Goal: Obtain resource: Download file/media

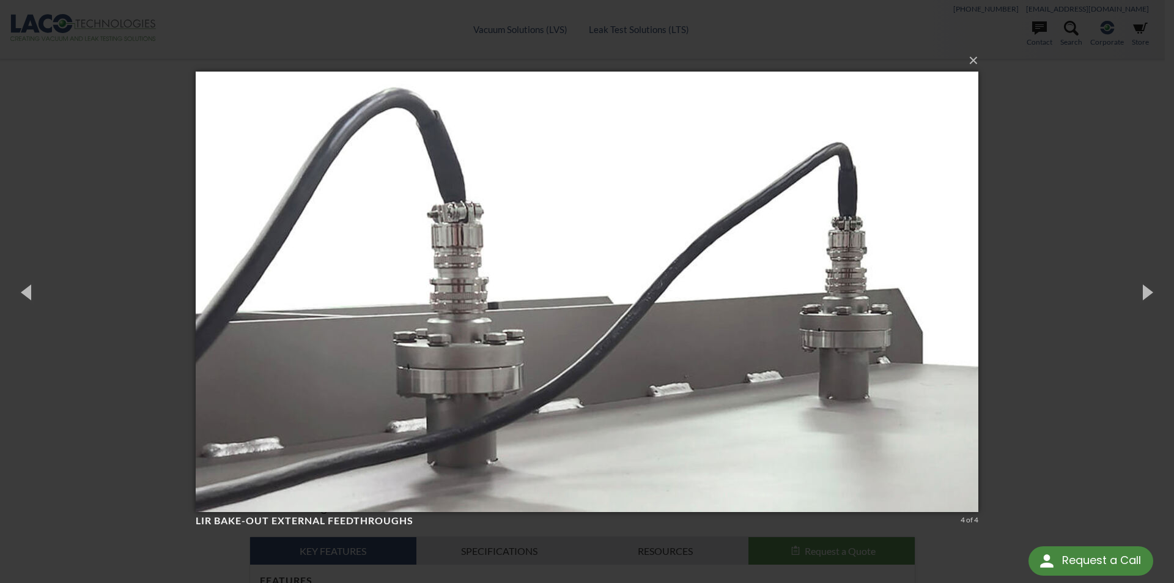
click at [1027, 120] on div "× LIR Bake-Out External feedthroughs 4 of 4 Loading..." at bounding box center [587, 291] width 1174 height 583
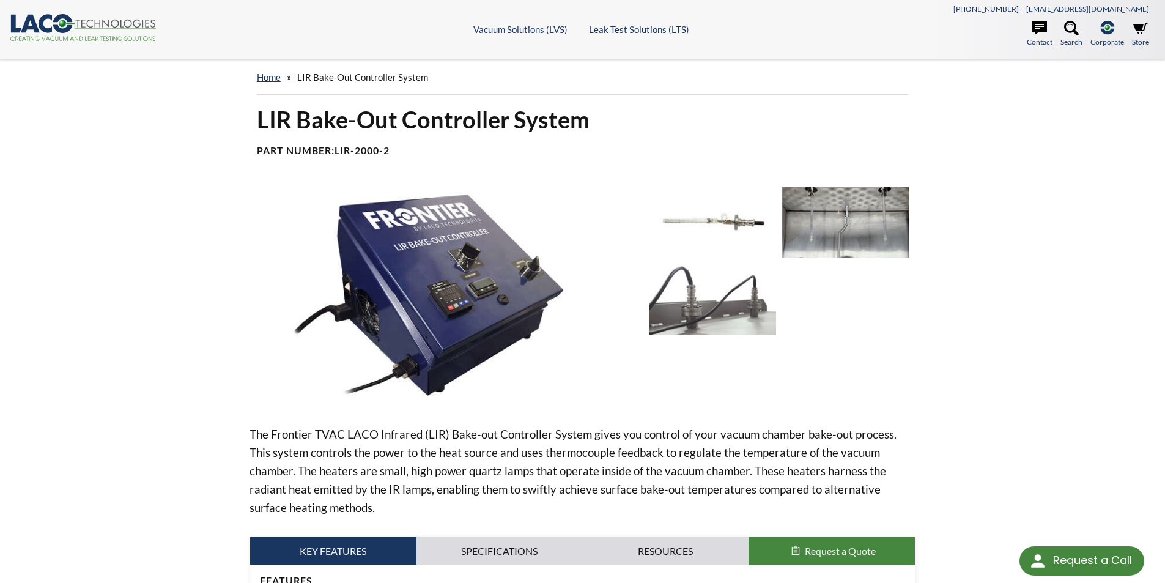
click at [515, 272] on img at bounding box center [445, 296] width 390 height 219
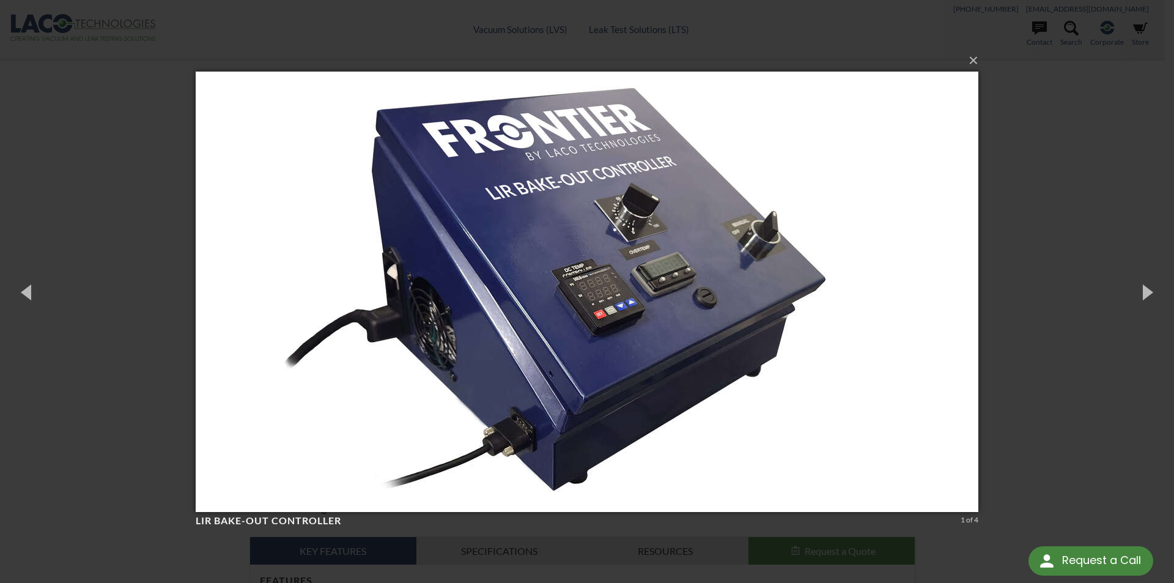
drag, startPoint x: 1019, startPoint y: 190, endPoint x: 1007, endPoint y: 191, distance: 11.7
click at [1021, 190] on div "× LIR Bake-Out Controller 1 of 4 Loading..." at bounding box center [587, 291] width 1174 height 583
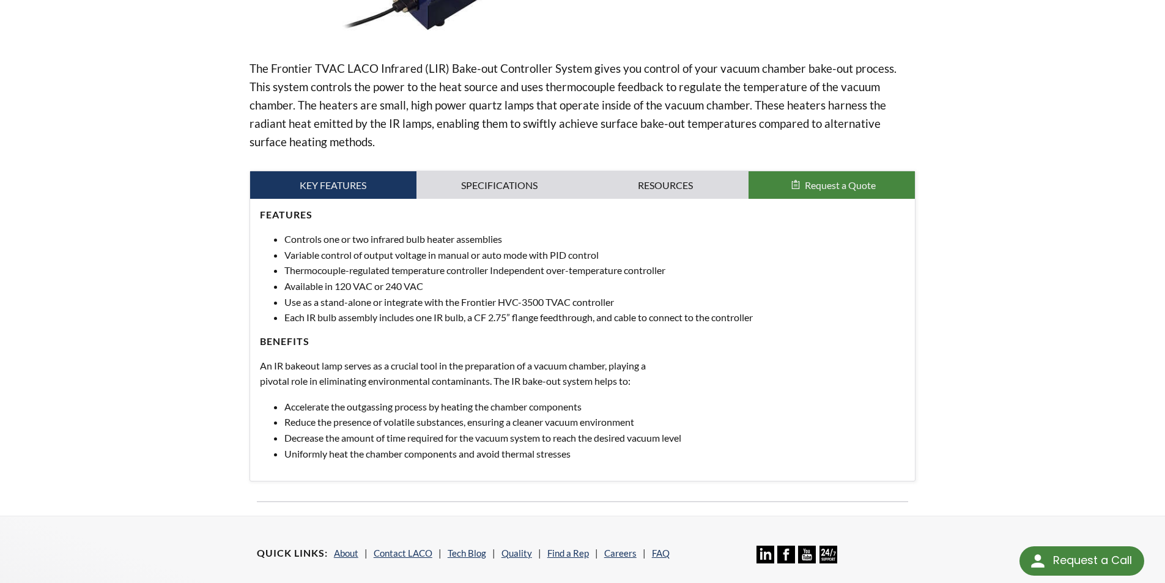
scroll to position [367, 0]
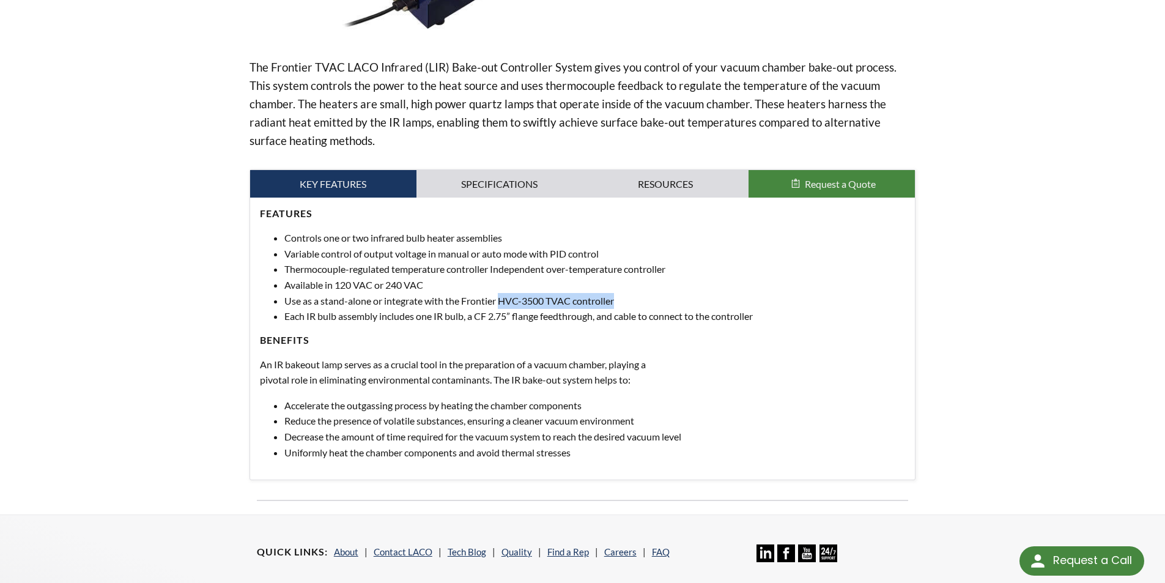
drag, startPoint x: 501, startPoint y: 303, endPoint x: 641, endPoint y: 300, distance: 140.1
click at [641, 300] on li "Use as a stand-alone or integrate with the Frontier HVC-3500 TVAC controller" at bounding box center [594, 301] width 621 height 16
click at [168, 315] on div "home » LIR Bake-Out Controller System LIR Bake-Out Controller System Part Numbe…" at bounding box center [582, 103] width 1165 height 822
click at [479, 183] on link "Specifications" at bounding box center [499, 184] width 166 height 28
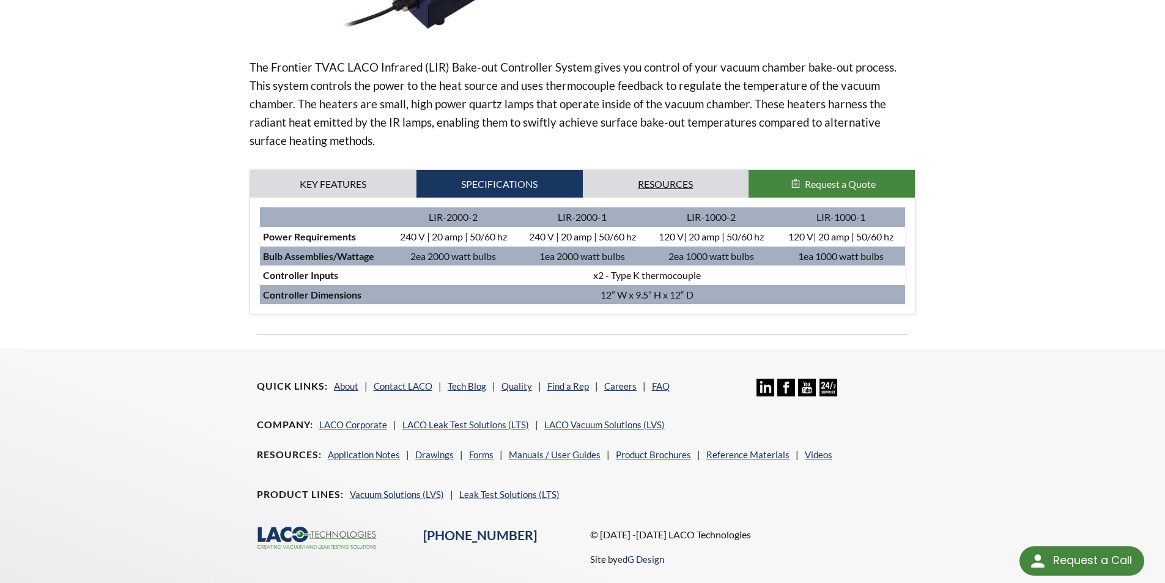
click at [671, 185] on link "Resources" at bounding box center [666, 184] width 166 height 28
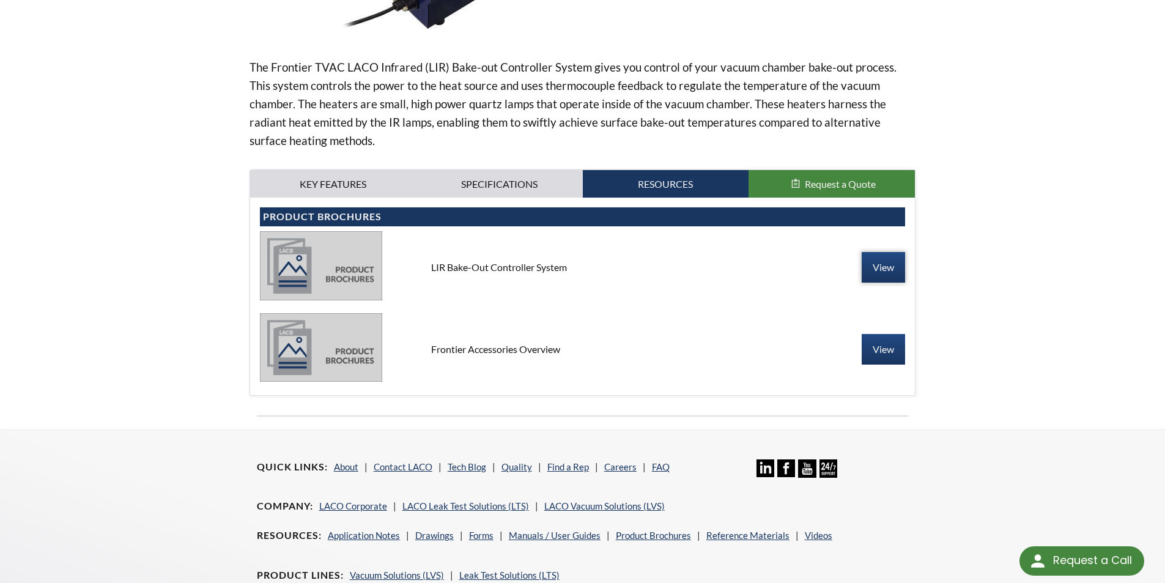
click at [884, 270] on link "View" at bounding box center [883, 267] width 43 height 31
click at [876, 353] on link "View" at bounding box center [883, 349] width 43 height 31
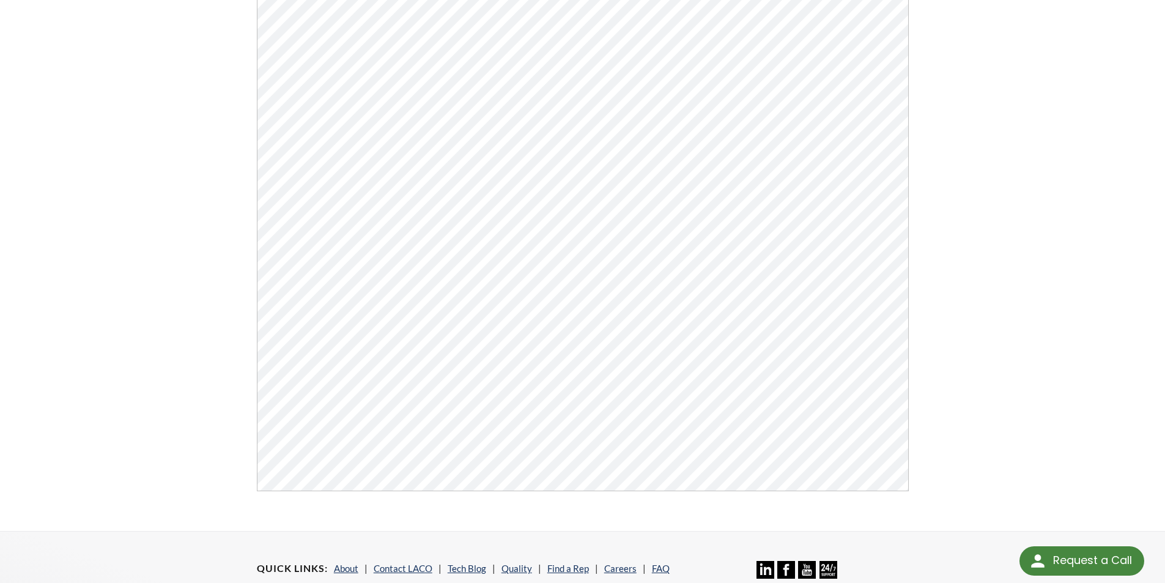
scroll to position [245, 0]
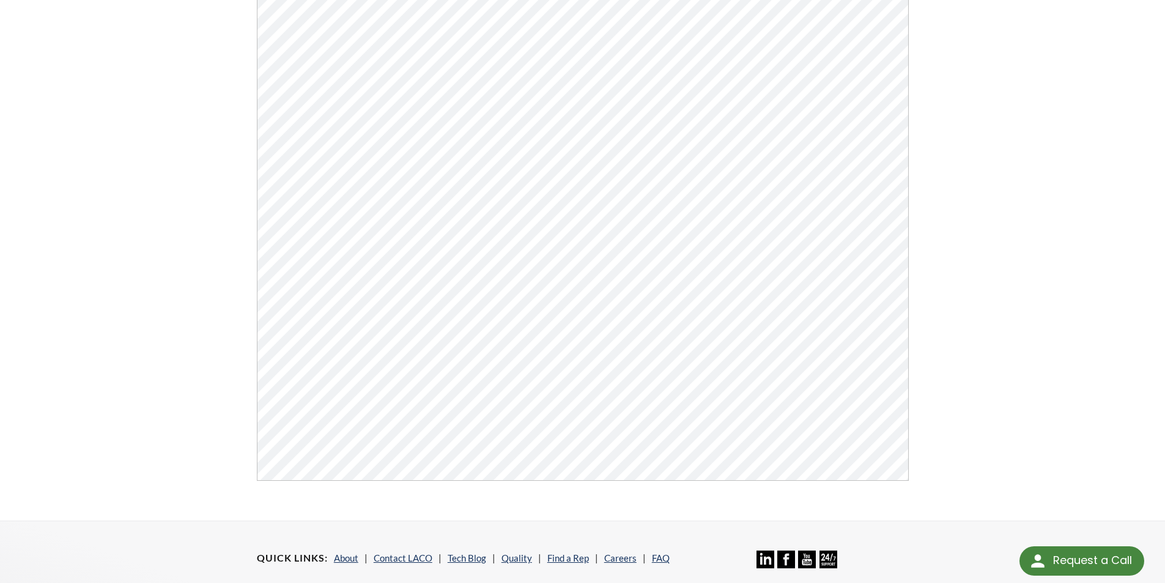
click at [79, 126] on div "Frontier Accessories Overview Click Here To Download" at bounding box center [582, 168] width 1165 height 706
